Goal: Transaction & Acquisition: Download file/media

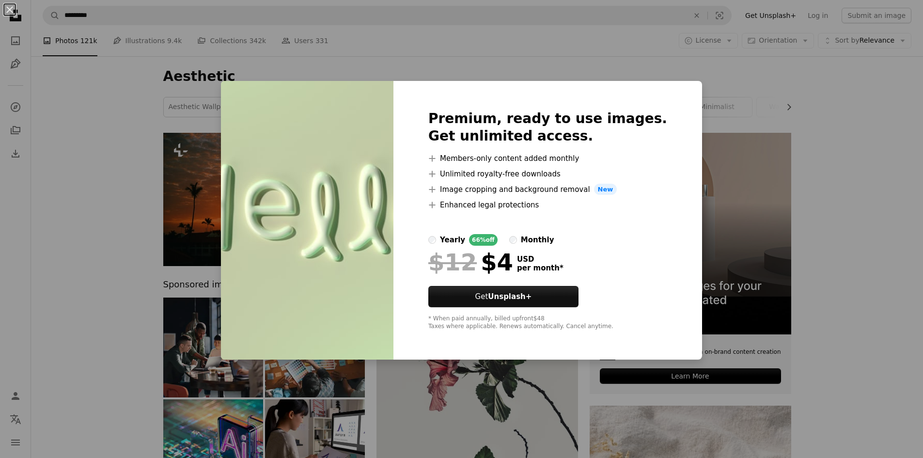
scroll to position [1573, 0]
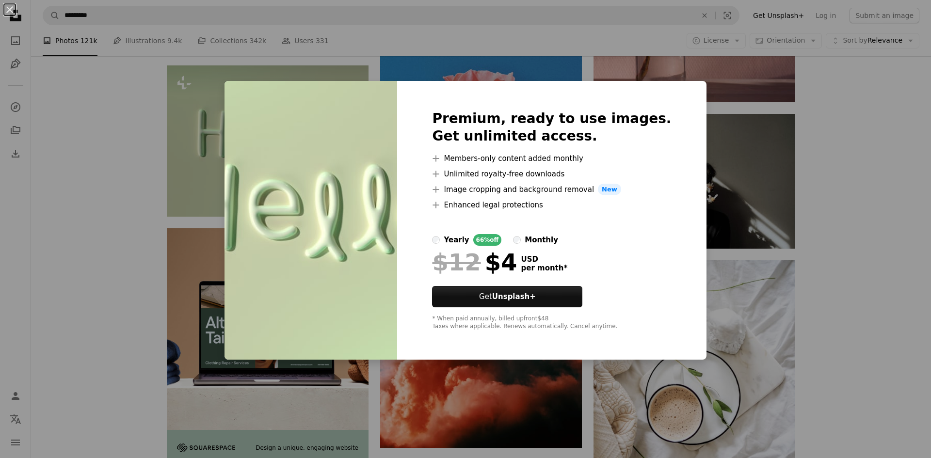
click at [706, 112] on div "An X shape Premium, ready to use images. Get unlimited access. A plus sign Memb…" at bounding box center [465, 229] width 931 height 458
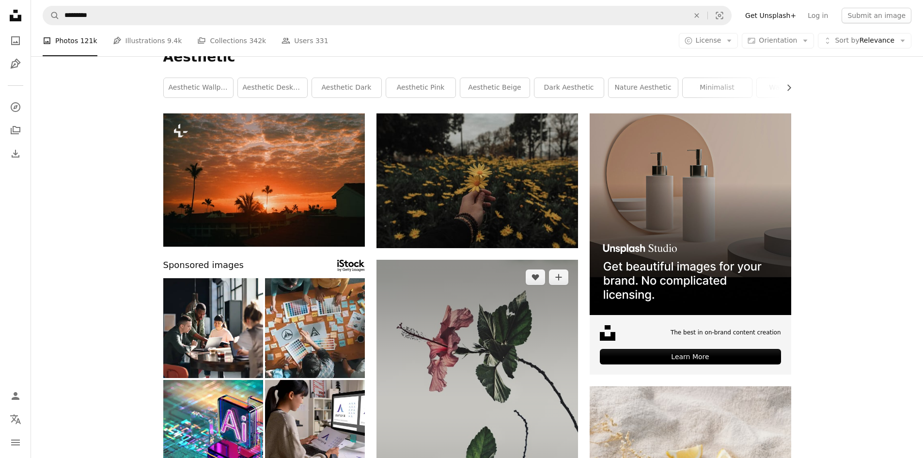
scroll to position [0, 0]
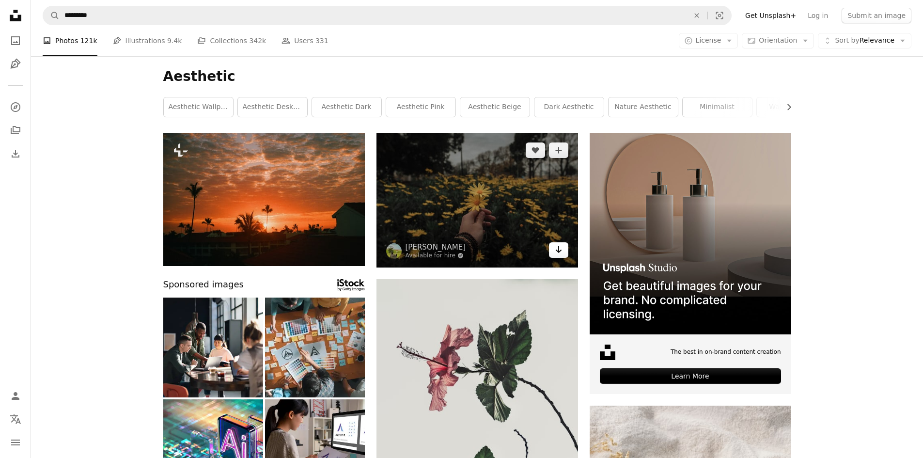
click at [560, 253] on icon "Arrow pointing down" at bounding box center [559, 250] width 8 height 12
